Goal: Find specific page/section: Find specific page/section

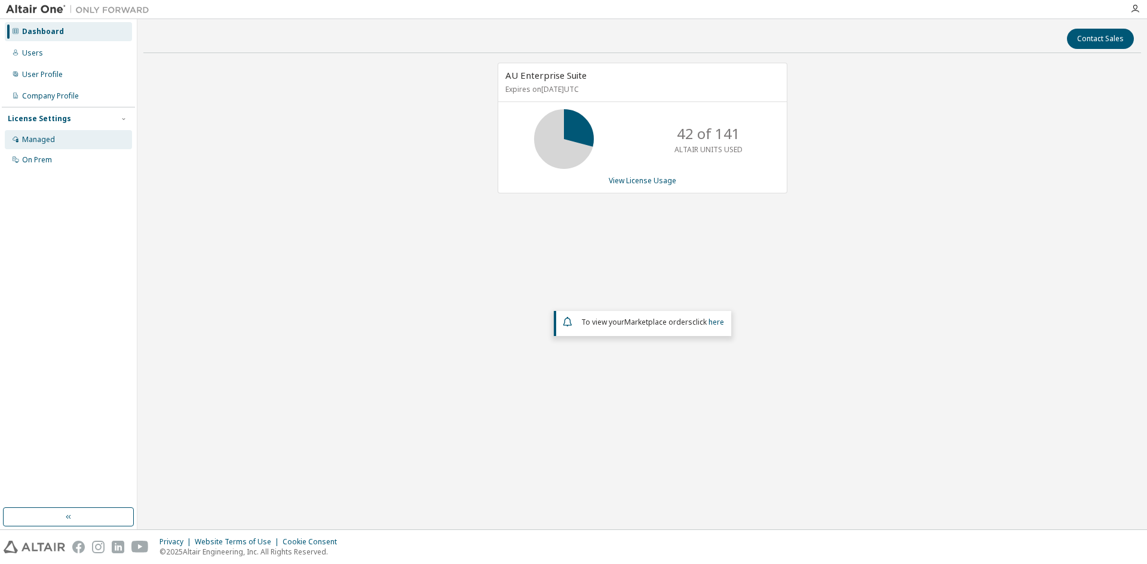
click at [44, 142] on div "Managed" at bounding box center [38, 140] width 33 height 10
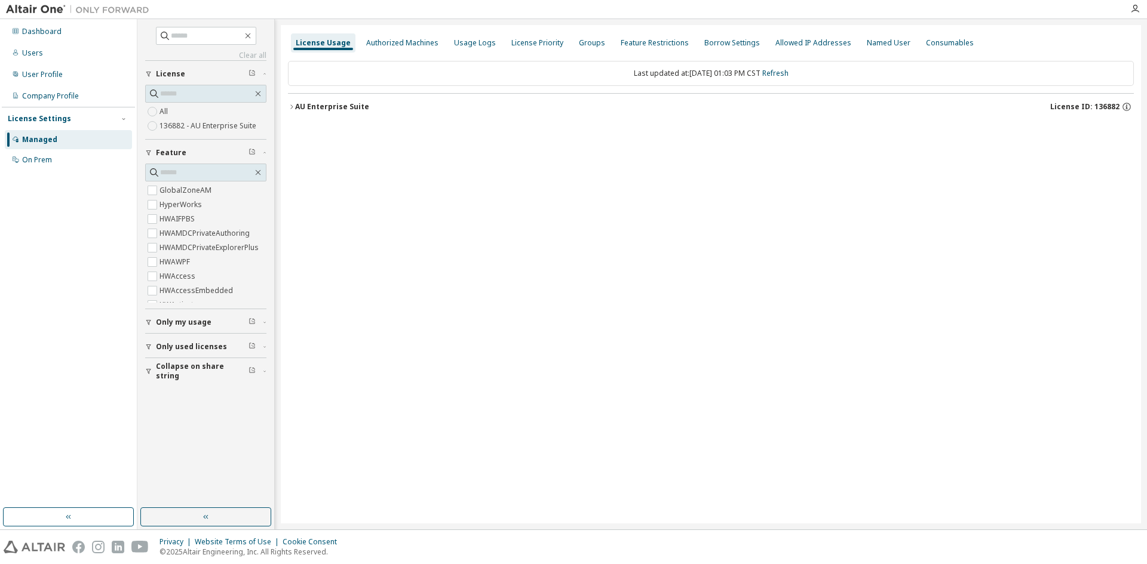
click at [344, 103] on div "AU Enterprise Suite" at bounding box center [332, 107] width 74 height 10
